Goal: Task Accomplishment & Management: Use online tool/utility

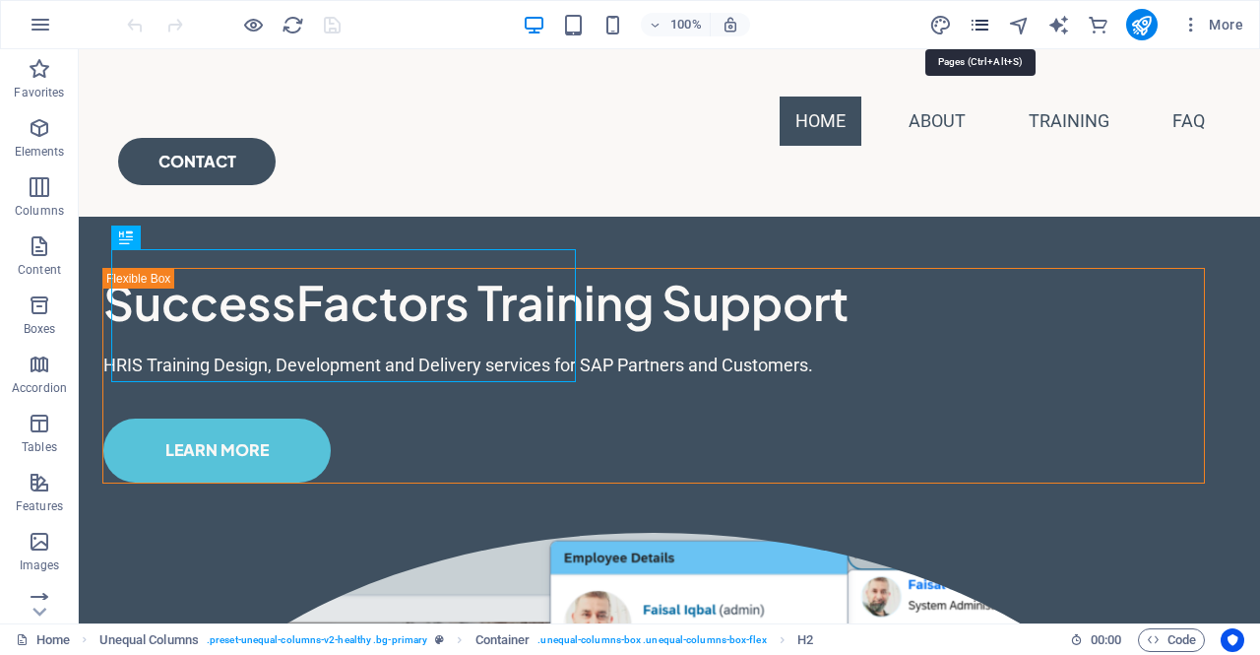
click at [981, 23] on icon "pages" at bounding box center [980, 25] width 23 height 23
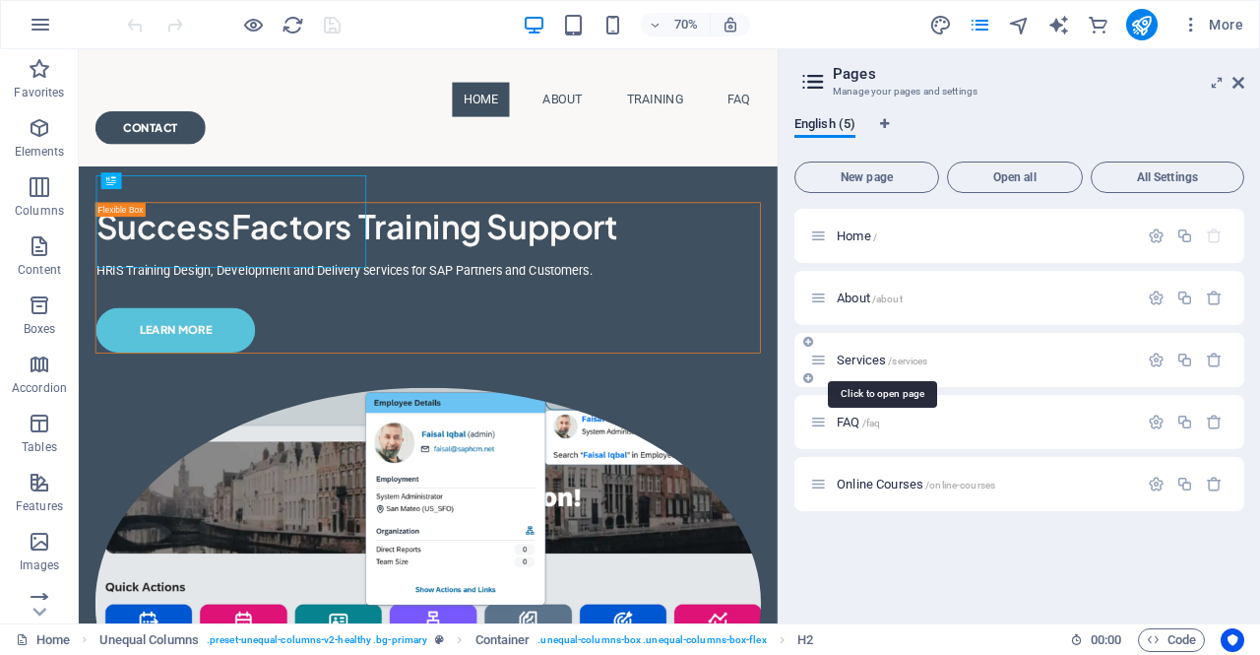
click at [848, 355] on span "Services /services" at bounding box center [882, 360] width 91 height 15
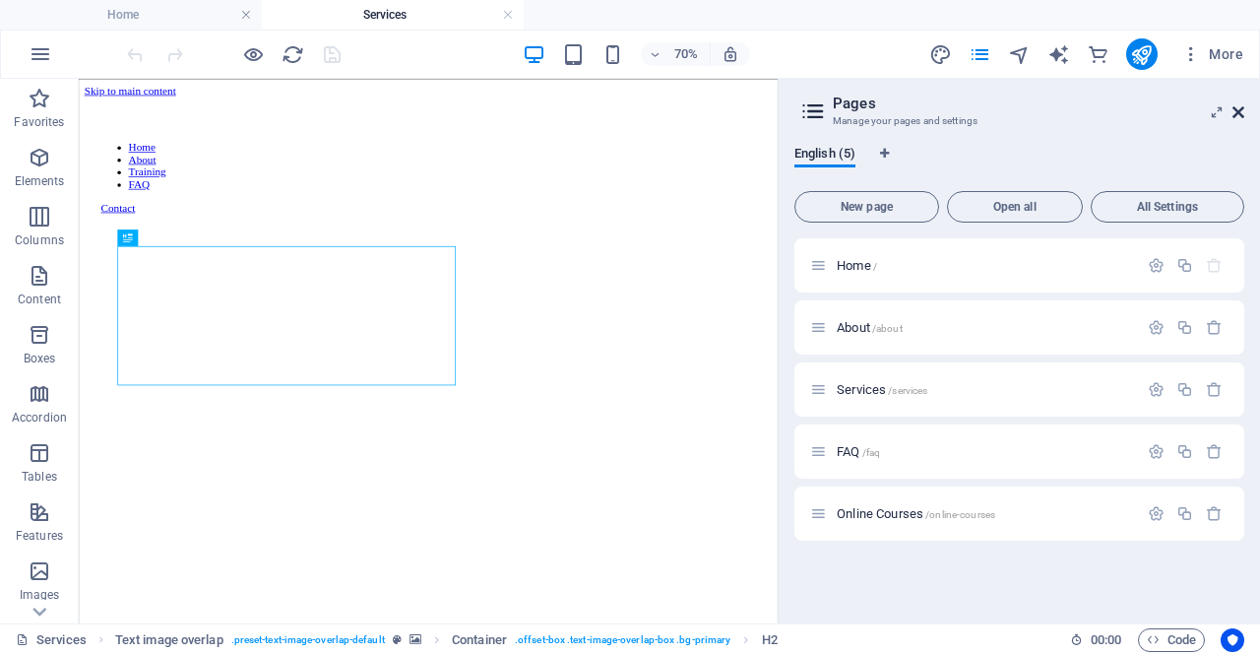
click at [1243, 113] on icon at bounding box center [1239, 112] width 12 height 16
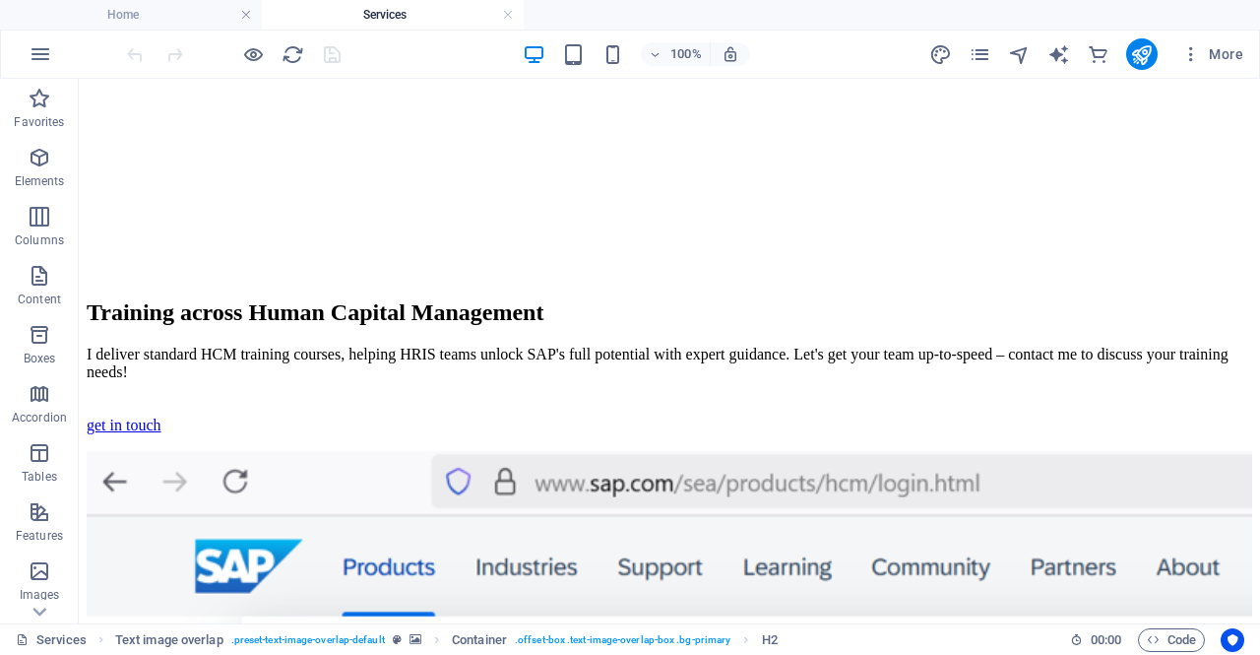
scroll to position [648, 0]
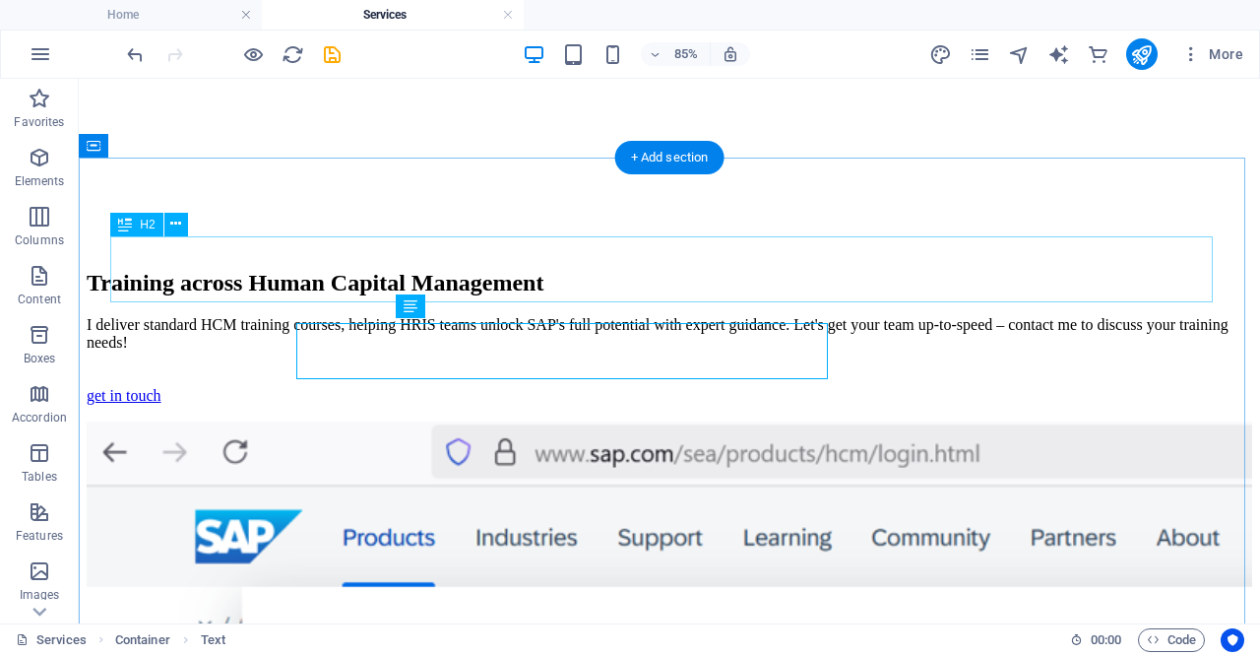
scroll to position [644, 0]
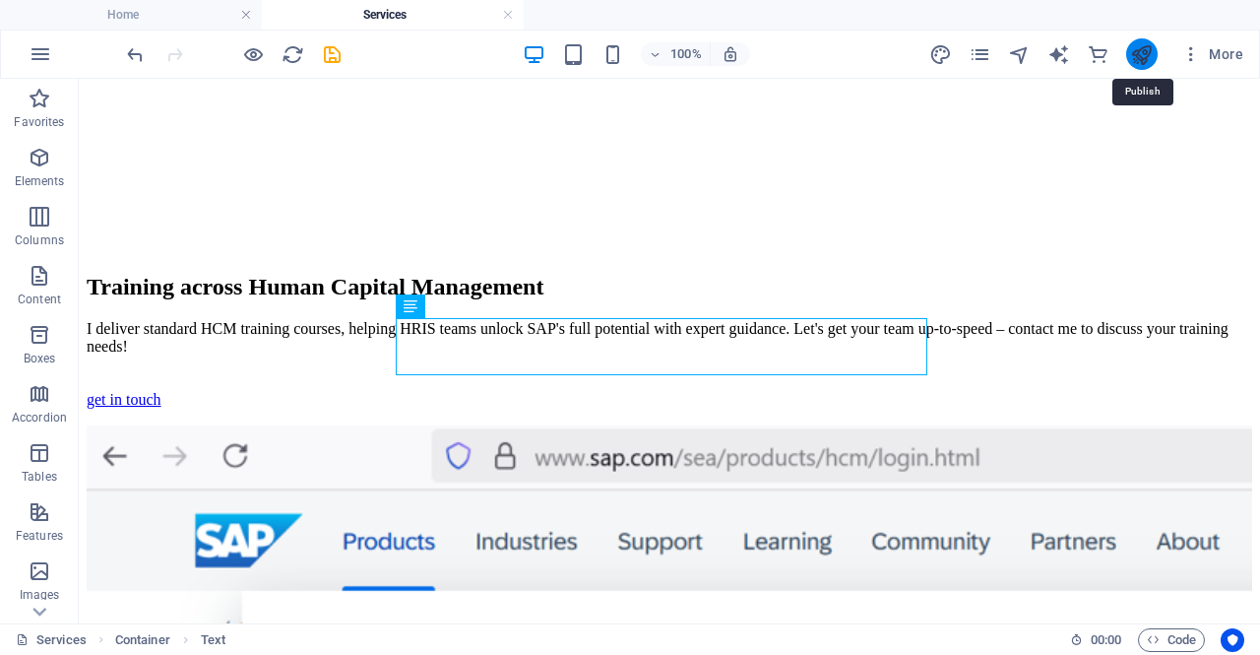
click at [1133, 58] on icon "publish" at bounding box center [1141, 54] width 23 height 23
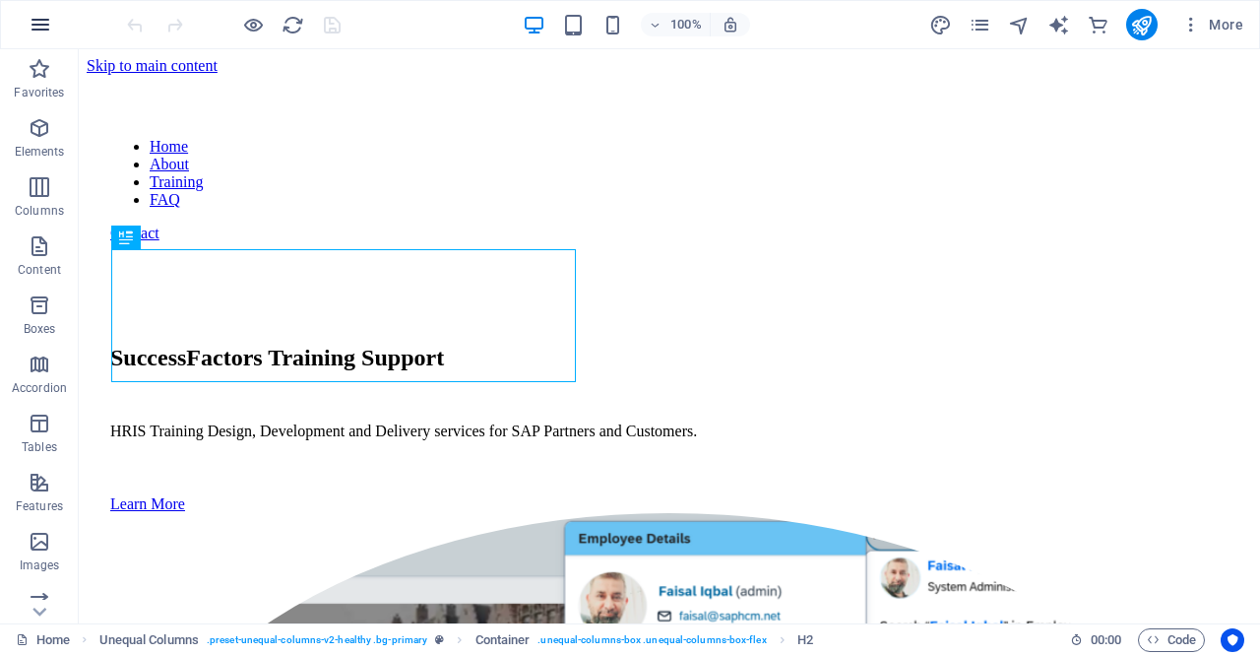
click at [34, 25] on icon "button" at bounding box center [41, 25] width 24 height 24
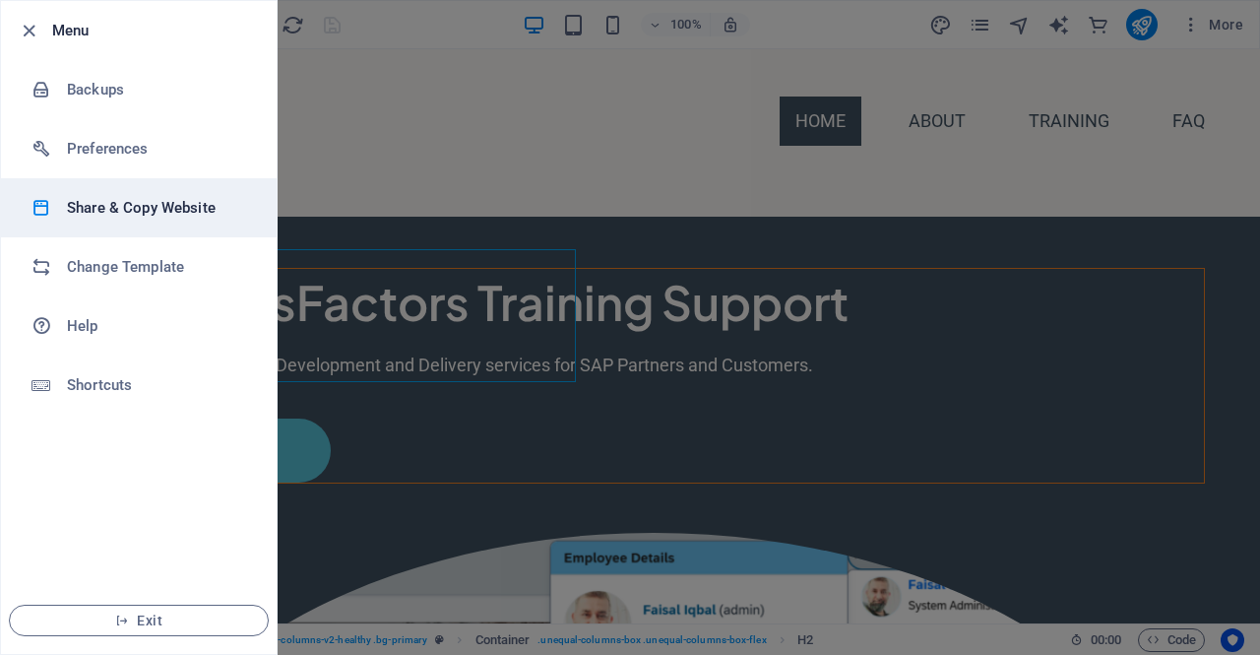
click at [92, 210] on h6 "Share & Copy Website" at bounding box center [158, 208] width 182 height 24
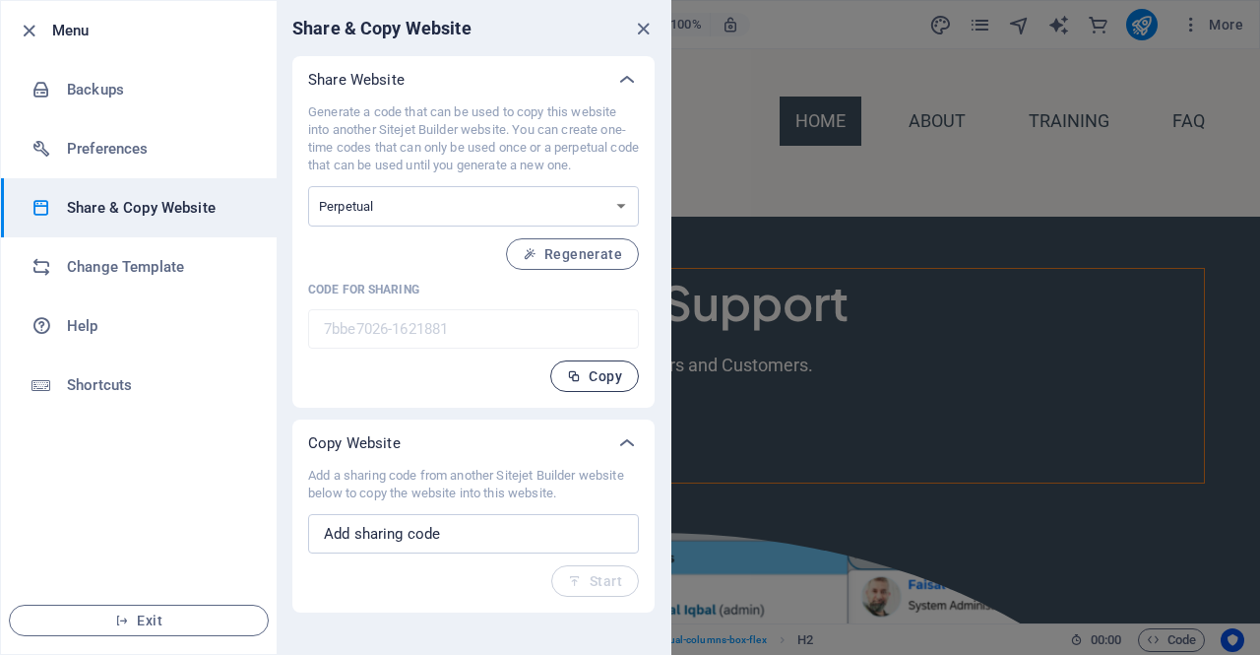
click at [595, 374] on span "Copy" at bounding box center [594, 376] width 55 height 16
click at [189, 611] on button "Exit" at bounding box center [139, 621] width 260 height 32
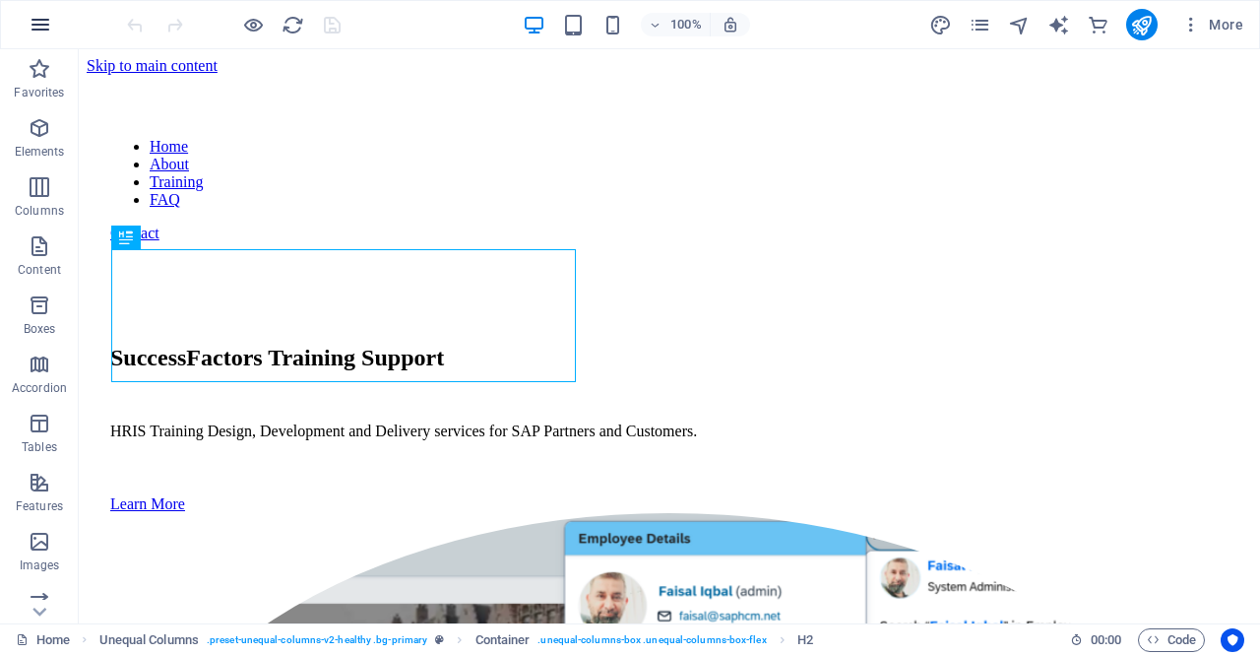
click at [42, 16] on icon "button" at bounding box center [41, 25] width 24 height 24
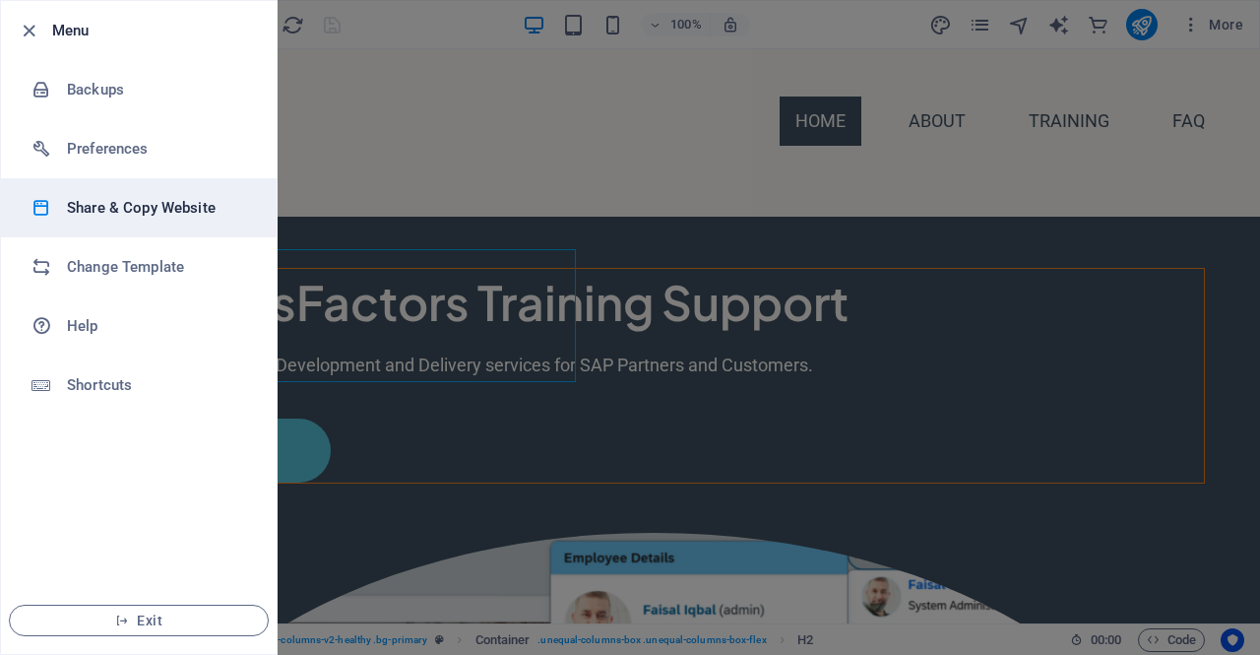
click at [123, 197] on h6 "Share & Copy Website" at bounding box center [158, 208] width 182 height 24
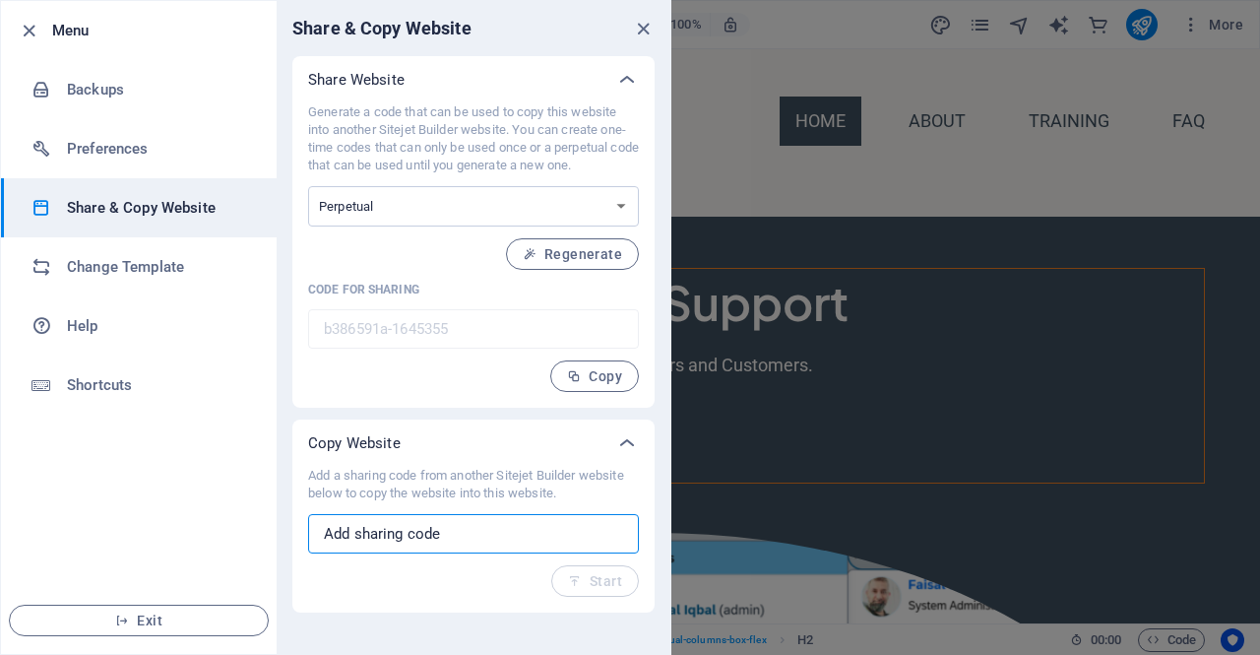
click at [449, 523] on input "text" at bounding box center [473, 533] width 331 height 39
paste input "7bbe7026-1621881"
type input "7bbe7026-1621881"
click at [583, 576] on span "Start" at bounding box center [595, 581] width 54 height 16
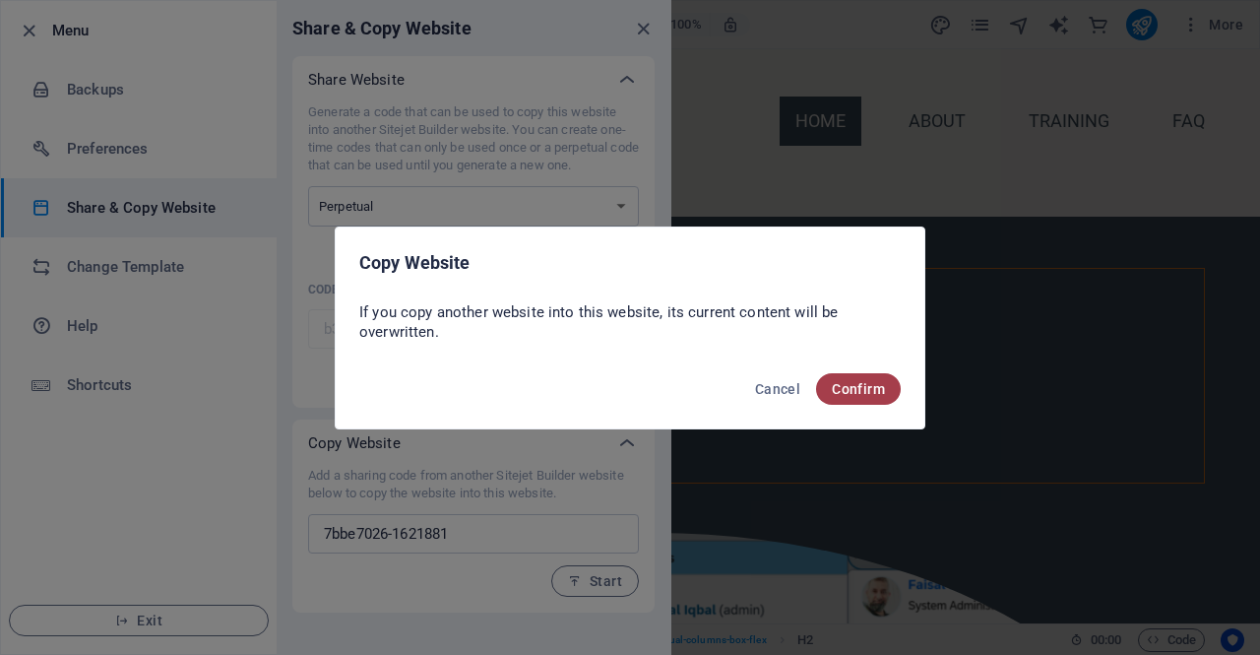
click at [853, 392] on span "Confirm" at bounding box center [858, 389] width 53 height 16
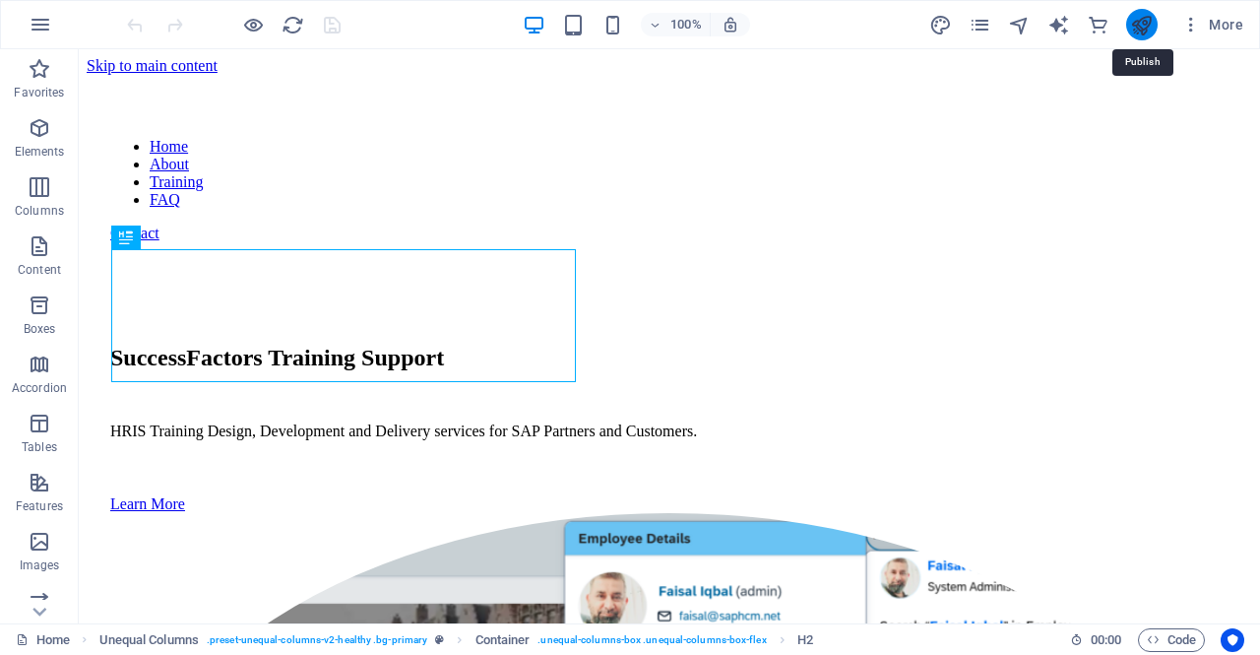
click at [1142, 27] on icon "publish" at bounding box center [1141, 25] width 23 height 23
